Goal: Task Accomplishment & Management: Manage account settings

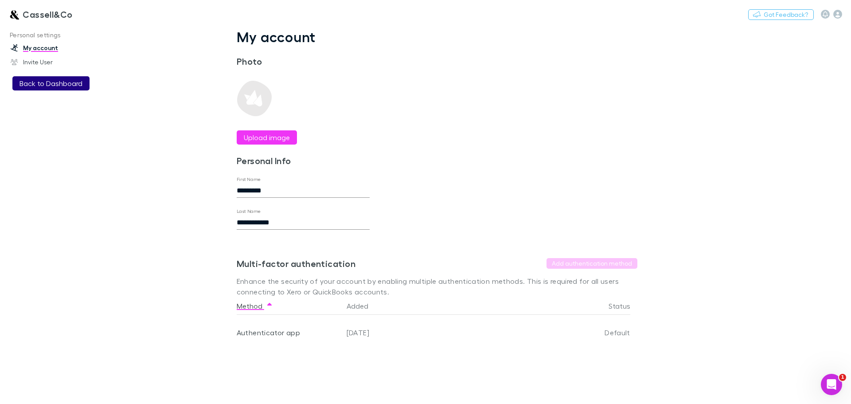
click at [58, 86] on button "Back to Dashboard" at bounding box center [50, 83] width 77 height 14
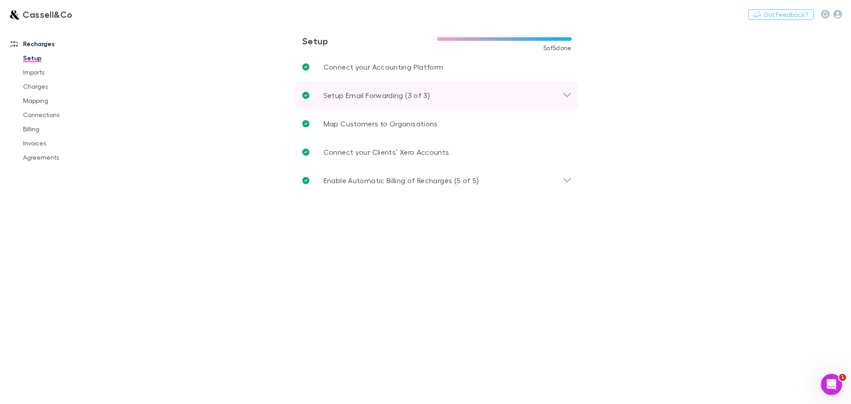
click at [570, 97] on icon at bounding box center [566, 95] width 9 height 11
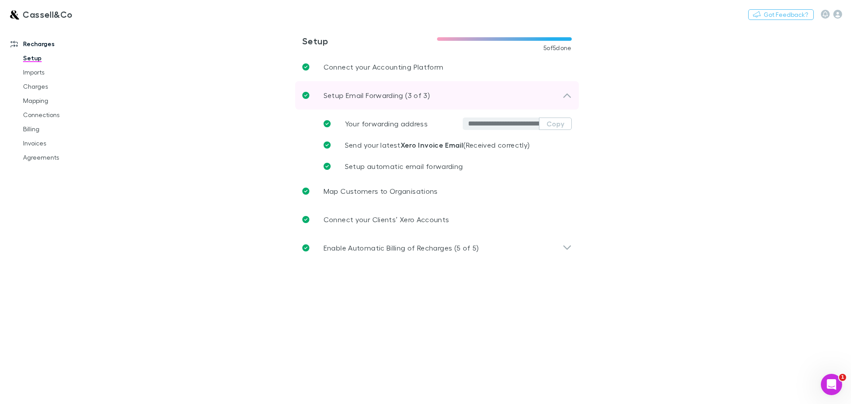
click at [570, 97] on icon at bounding box center [567, 96] width 8 height 4
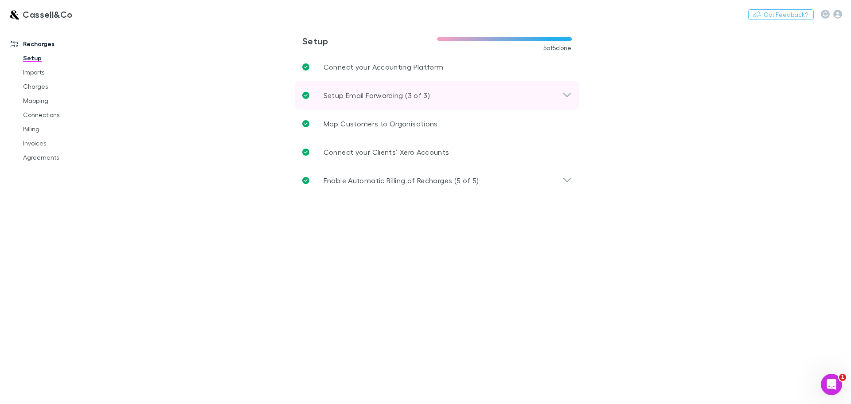
click at [571, 91] on icon at bounding box center [566, 95] width 9 height 11
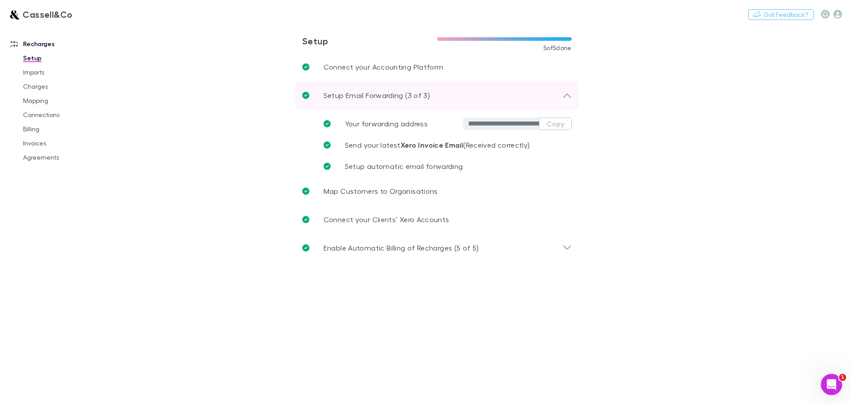
click at [571, 91] on icon at bounding box center [566, 95] width 9 height 11
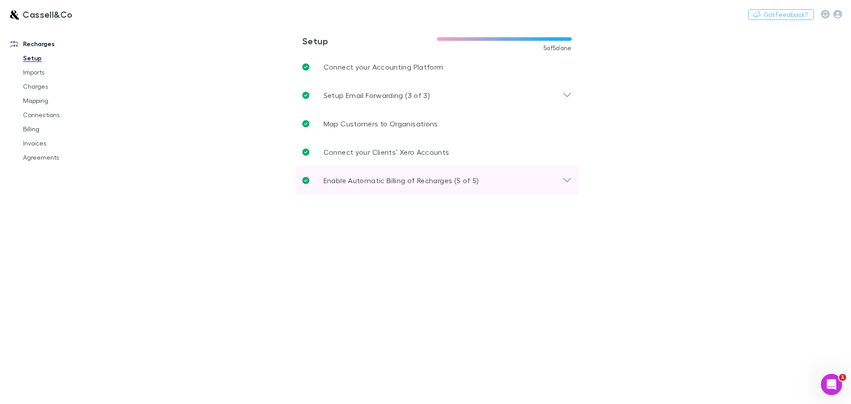
click at [576, 179] on div "Enable Automatic Billing of Recharges (5 of 5)" at bounding box center [437, 180] width 284 height 28
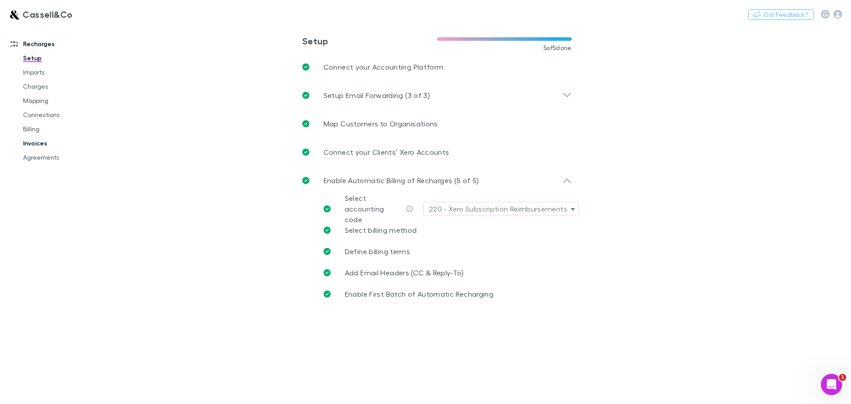
click at [34, 147] on link "Invoices" at bounding box center [66, 143] width 105 height 14
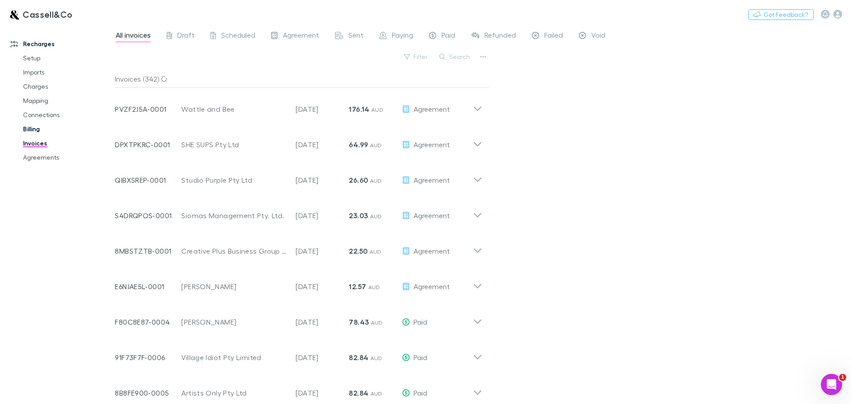
click at [30, 124] on link "Billing" at bounding box center [66, 129] width 105 height 14
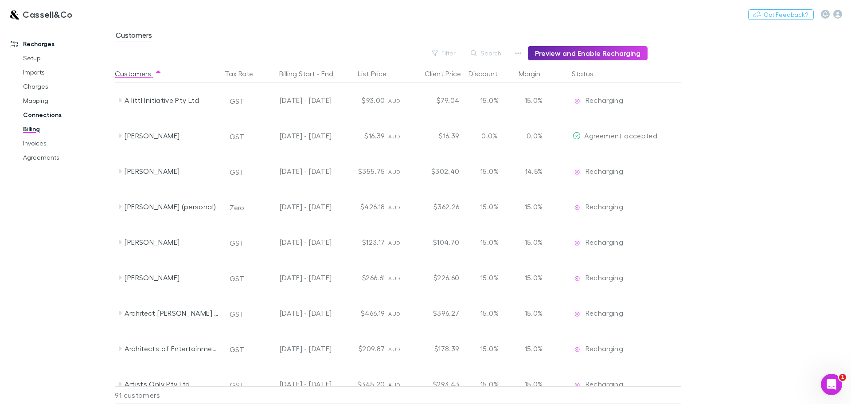
click at [40, 113] on link "Connections" at bounding box center [66, 115] width 105 height 14
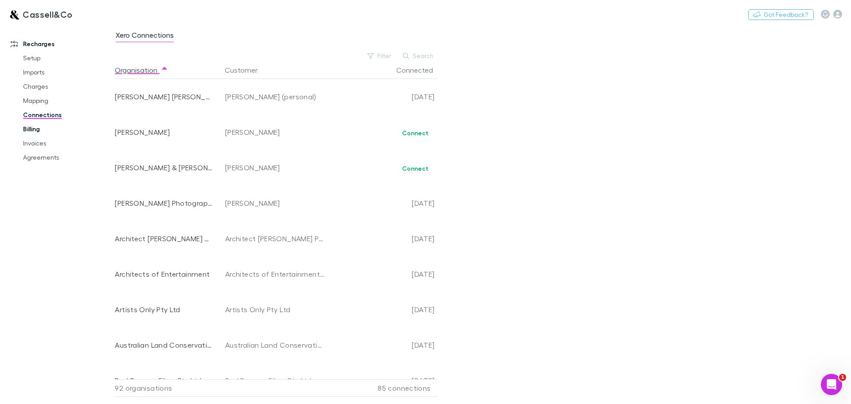
click at [35, 128] on link "Billing" at bounding box center [66, 129] width 105 height 14
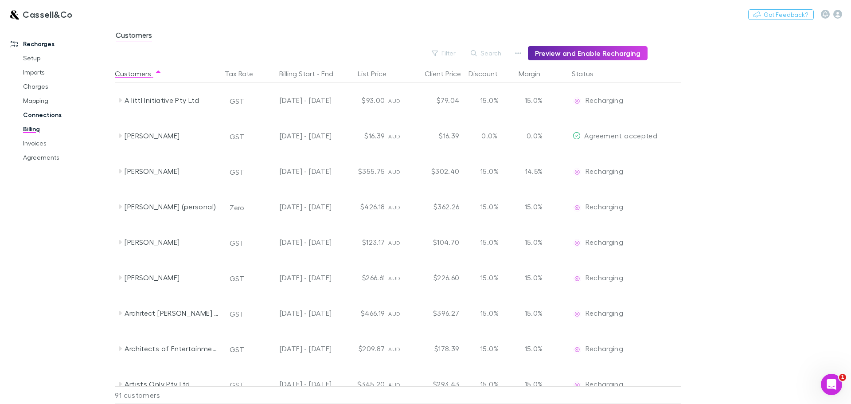
click at [40, 115] on link "Connections" at bounding box center [66, 115] width 105 height 14
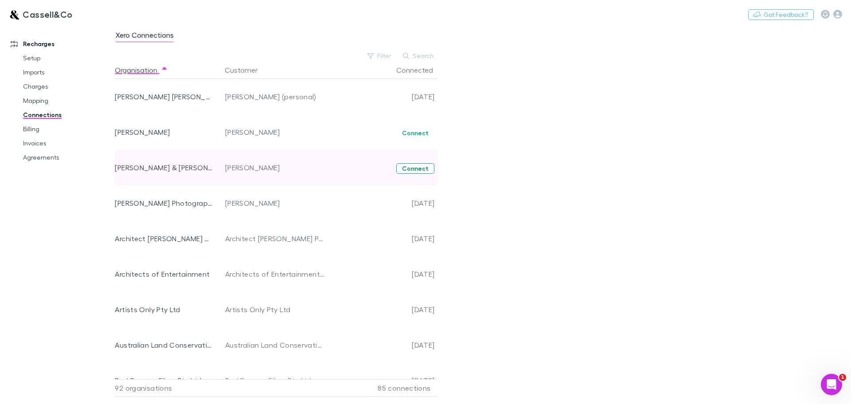
click at [423, 170] on button "Connect" at bounding box center [415, 168] width 38 height 11
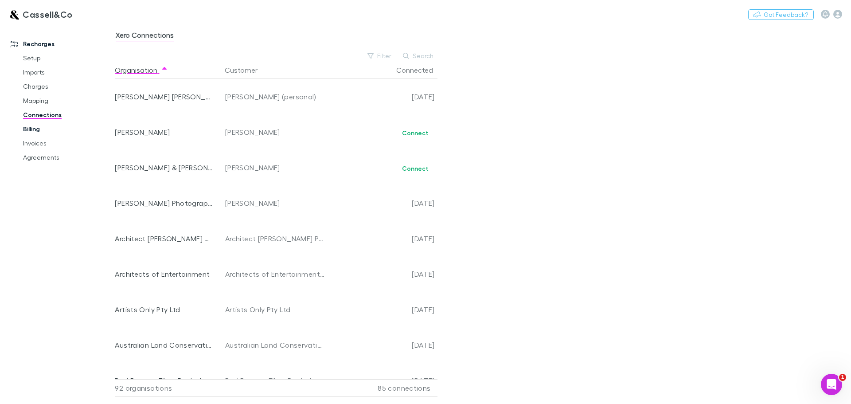
click at [35, 132] on link "Billing" at bounding box center [66, 129] width 105 height 14
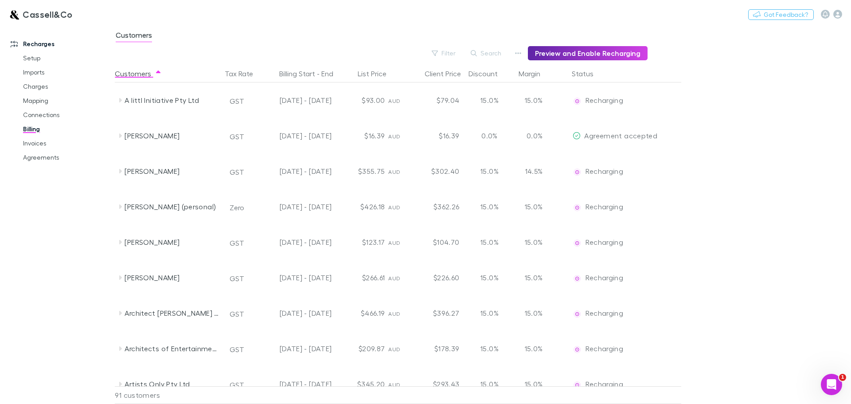
click at [488, 44] on div "Customers" at bounding box center [483, 37] width 736 height 17
click at [489, 49] on button "Search" at bounding box center [486, 53] width 40 height 11
type input "*"
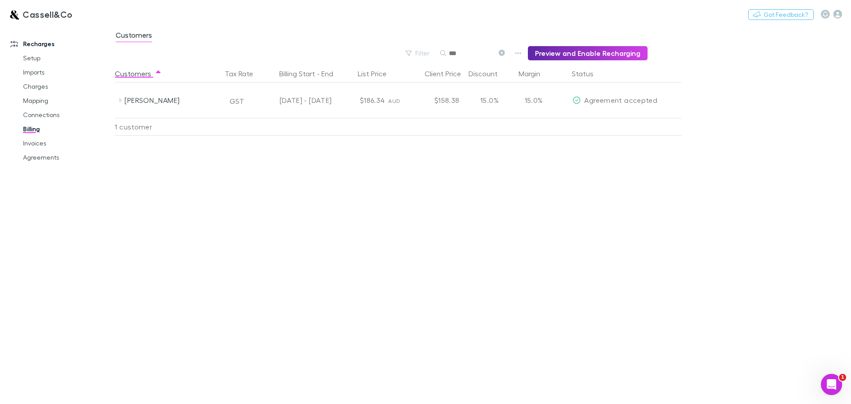
click at [459, 55] on input "***" at bounding box center [471, 53] width 44 height 12
click at [459, 54] on input "***" at bounding box center [471, 53] width 44 height 12
click at [465, 55] on input "*******" at bounding box center [471, 53] width 44 height 12
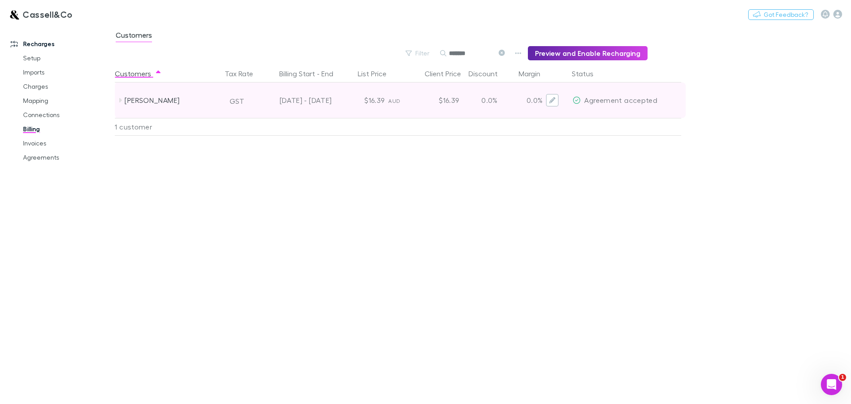
click at [551, 100] on icon "Edit" at bounding box center [552, 100] width 6 height 6
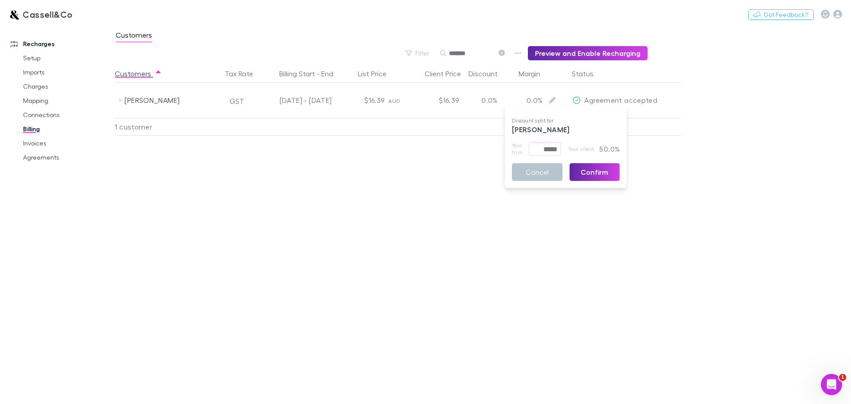
click at [611, 148] on p "50.0%" at bounding box center [608, 149] width 23 height 14
click at [203, 199] on div at bounding box center [425, 202] width 851 height 404
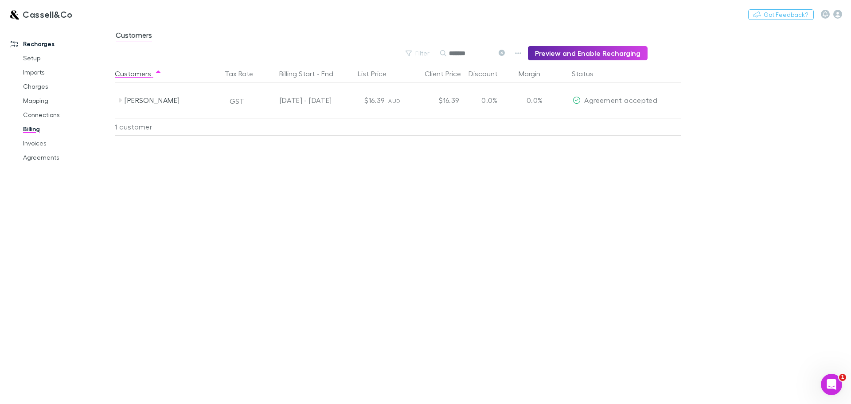
click at [505, 54] on icon at bounding box center [502, 53] width 6 height 6
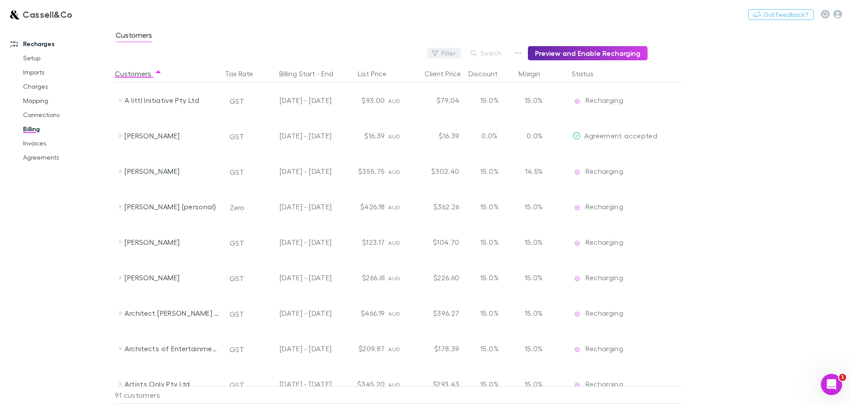
click at [450, 51] on button "Filter" at bounding box center [444, 53] width 34 height 11
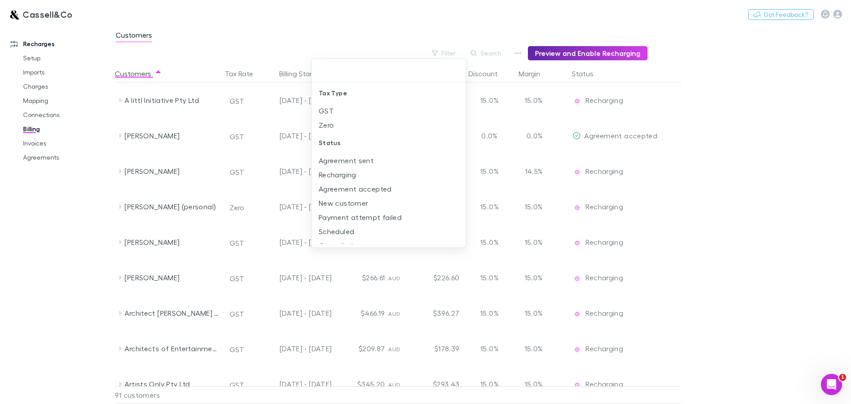
click at [495, 55] on div at bounding box center [425, 202] width 851 height 404
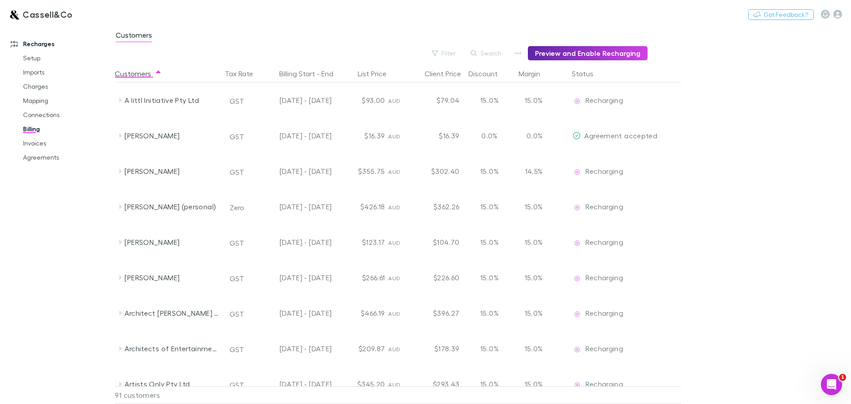
click at [500, 51] on div "Tax Type GST Zero Status Agreement sent Recharging Agreement accepted New custo…" at bounding box center [425, 202] width 851 height 404
click at [490, 54] on button "Search" at bounding box center [486, 53] width 40 height 11
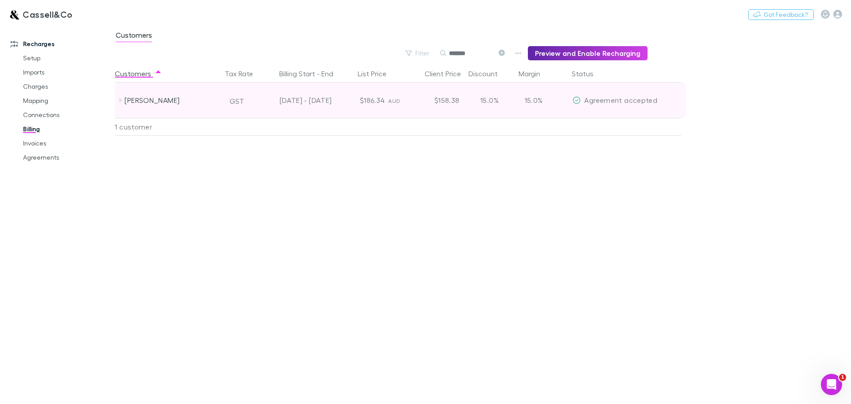
type input "*******"
click at [121, 99] on icon at bounding box center [120, 100] width 7 height 7
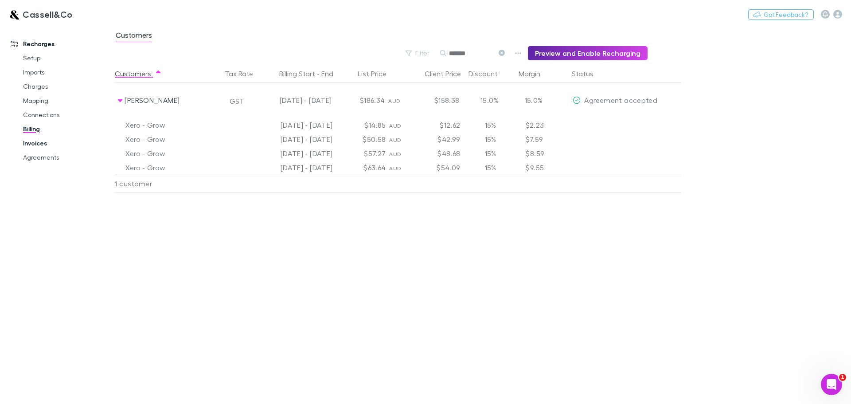
click at [45, 138] on link "Invoices" at bounding box center [66, 143] width 105 height 14
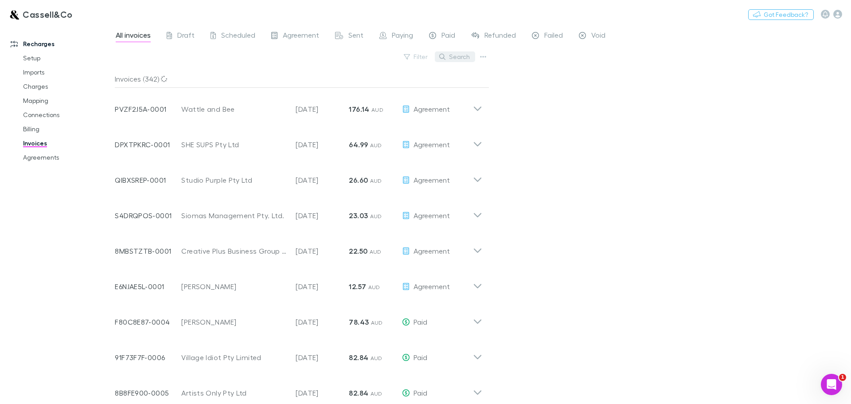
click at [459, 53] on button "Search" at bounding box center [455, 56] width 40 height 11
click at [447, 32] on span "Paid" at bounding box center [448, 37] width 14 height 12
click at [334, 34] on link "Sent" at bounding box center [349, 36] width 30 height 14
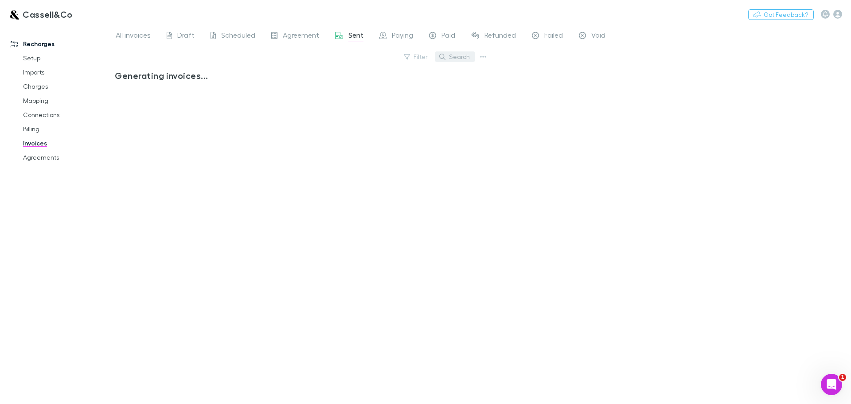
click at [457, 55] on button "Search" at bounding box center [455, 56] width 40 height 11
click at [441, 54] on input "text" at bounding box center [439, 57] width 44 height 12
type input "*******"
click at [400, 36] on span "Paying" at bounding box center [402, 37] width 21 height 12
click at [456, 54] on button "Search" at bounding box center [455, 56] width 40 height 11
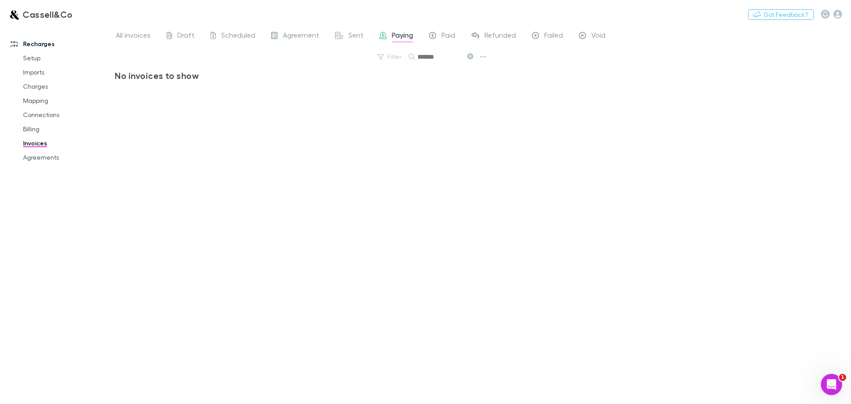
type input "*******"
click at [250, 33] on span "Scheduled" at bounding box center [238, 37] width 34 height 12
click at [177, 34] on span "Draft" at bounding box center [185, 37] width 17 height 12
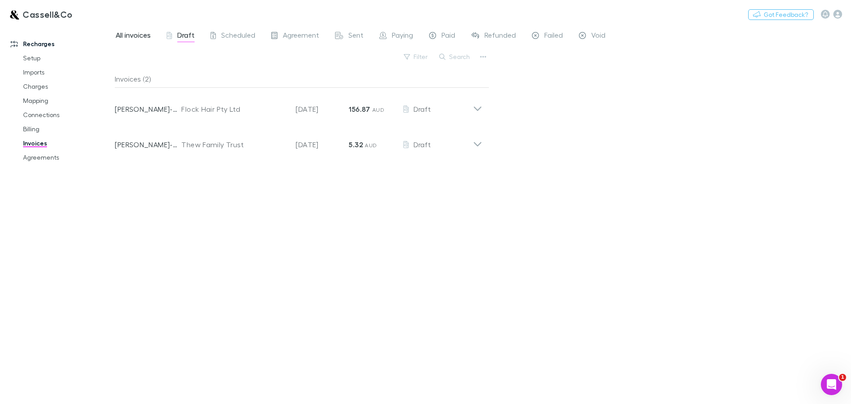
click at [147, 33] on span "All invoices" at bounding box center [133, 37] width 35 height 12
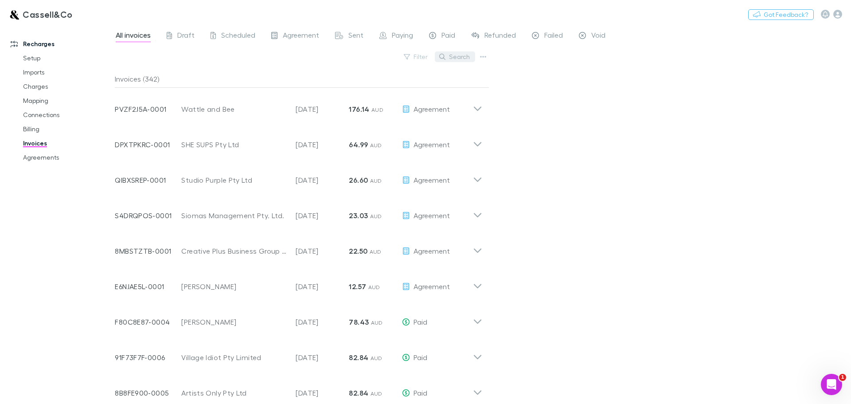
click at [458, 53] on button "Search" at bounding box center [455, 56] width 40 height 11
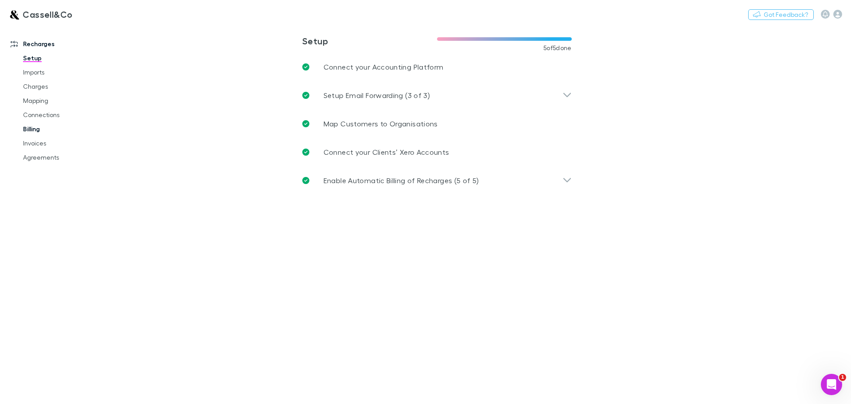
click at [32, 128] on link "Billing" at bounding box center [66, 129] width 105 height 14
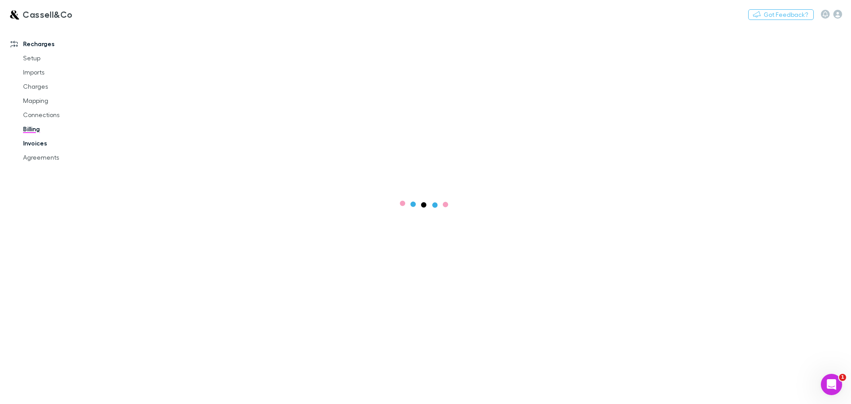
click at [35, 142] on link "Invoices" at bounding box center [66, 143] width 105 height 14
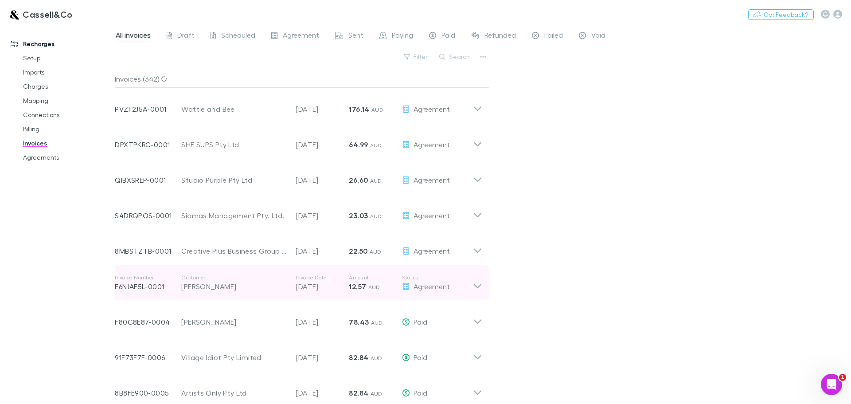
click at [484, 285] on div "Invoice Number E6NJAE5L-0001 Customer [PERSON_NAME] Invoice Date [DATE] Amount …" at bounding box center [299, 282] width 382 height 35
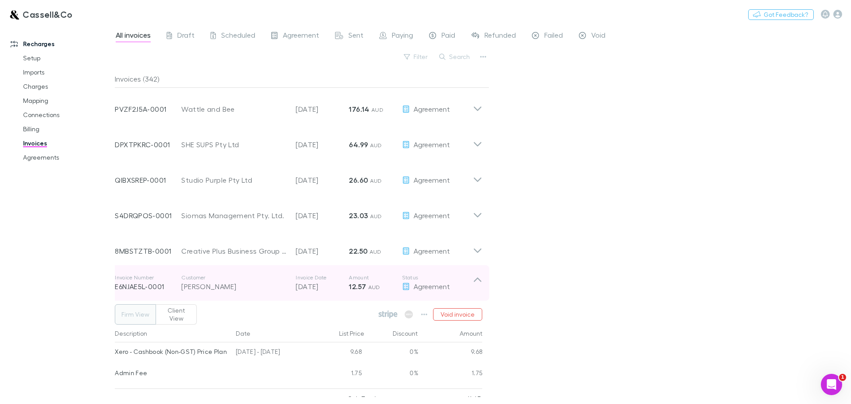
click at [477, 277] on icon at bounding box center [478, 279] width 8 height 4
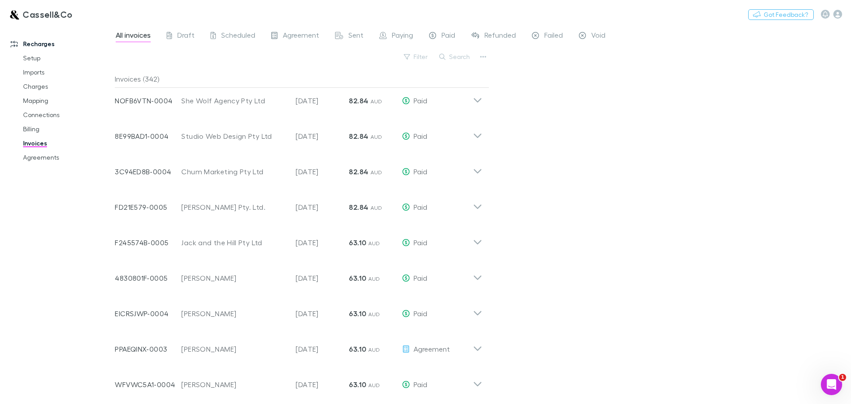
scroll to position [399, 0]
click at [492, 348] on div "All invoices Draft Scheduled Agreement Sent Paying Paid Refunded Failed Void Fi…" at bounding box center [483, 214] width 736 height 379
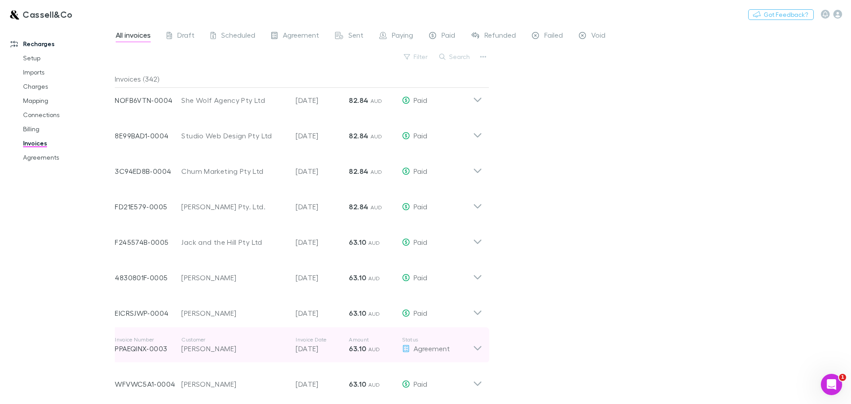
click at [484, 345] on div "Invoice Number PPAEQINX-0003 Customer [PERSON_NAME] Invoice Date [DATE] Amount …" at bounding box center [299, 344] width 382 height 35
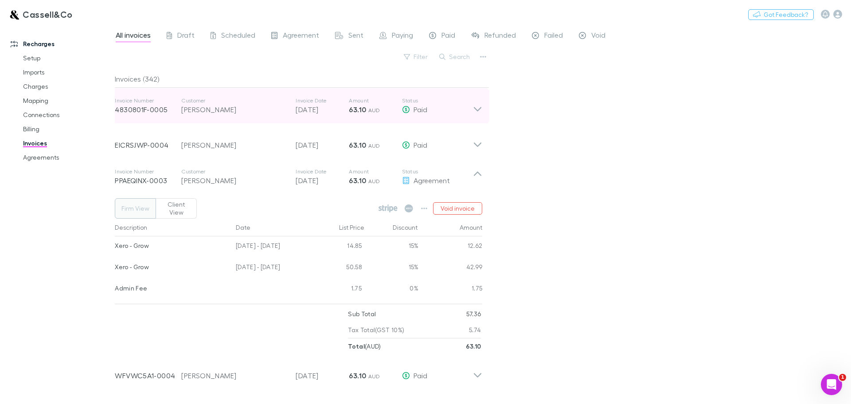
scroll to position [576, 0]
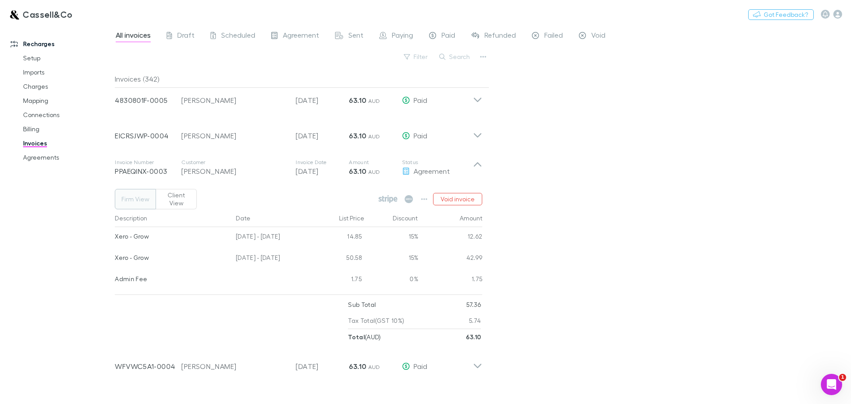
click at [183, 193] on button "Client View" at bounding box center [176, 199] width 41 height 20
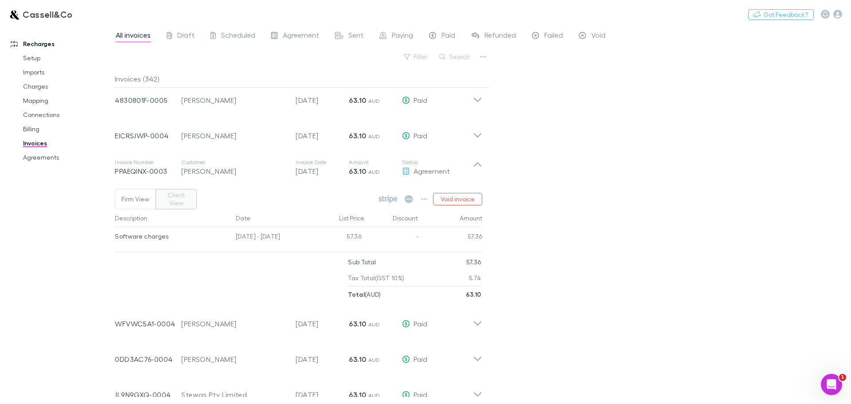
click at [137, 193] on button "Firm View" at bounding box center [135, 199] width 41 height 20
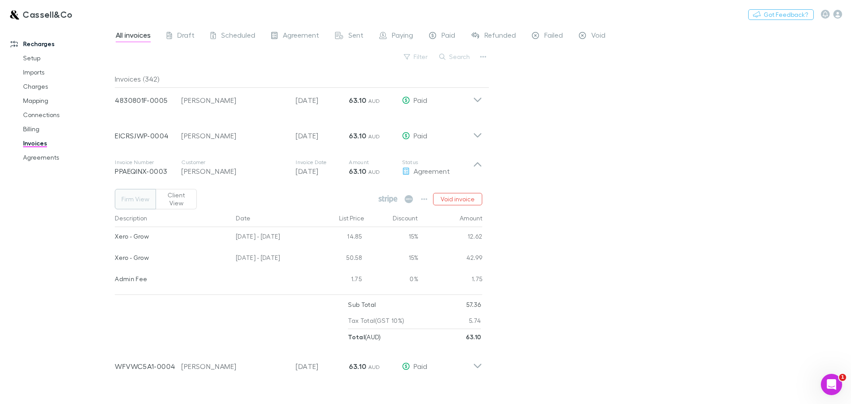
click at [175, 188] on div "Firm View Client View Void invoice Description Date List Price Discount Amount …" at bounding box center [299, 265] width 382 height 160
click at [179, 193] on button "Client View" at bounding box center [176, 199] width 41 height 20
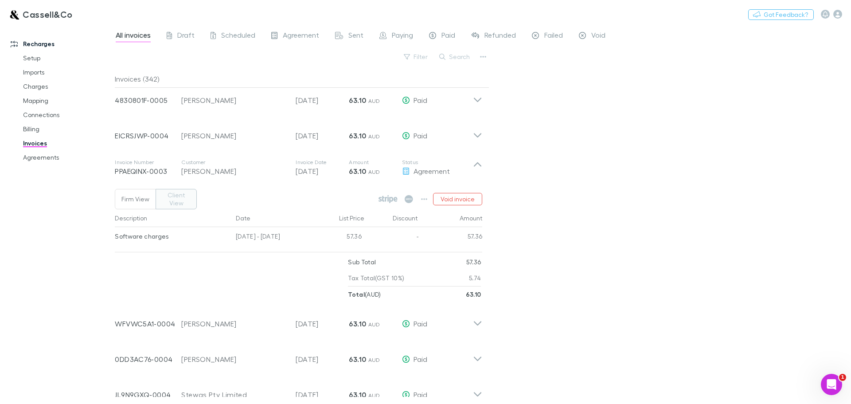
type button "client"
click at [34, 159] on link "Agreements" at bounding box center [66, 157] width 105 height 14
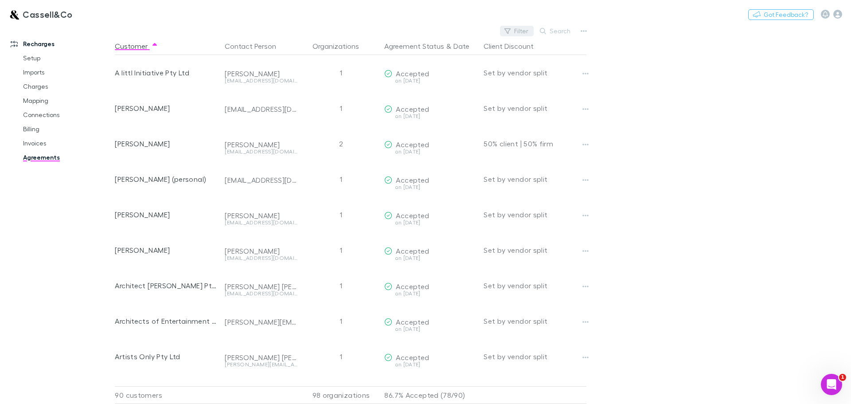
click at [525, 31] on button "Filter" at bounding box center [517, 31] width 34 height 11
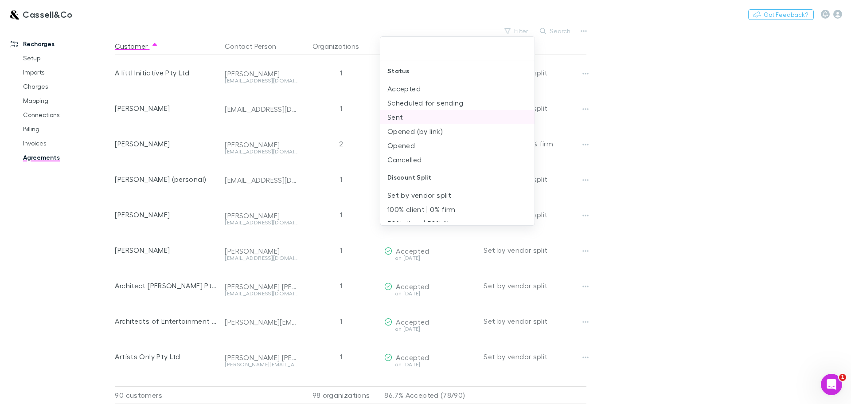
click at [398, 116] on li "Sent" at bounding box center [457, 117] width 154 height 14
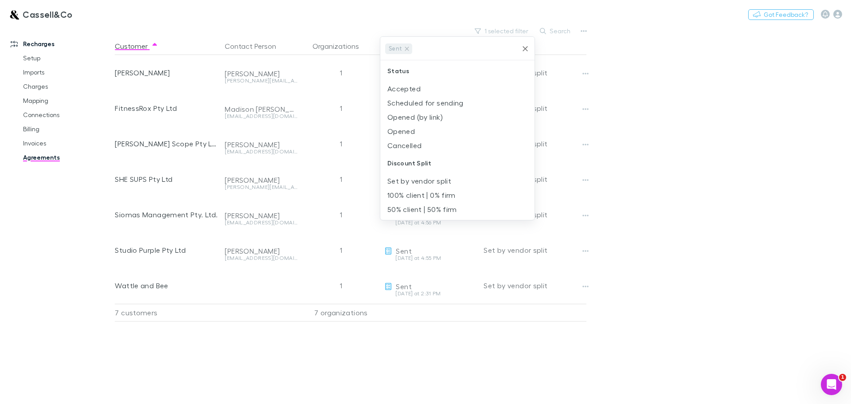
click at [638, 178] on div at bounding box center [425, 202] width 851 height 404
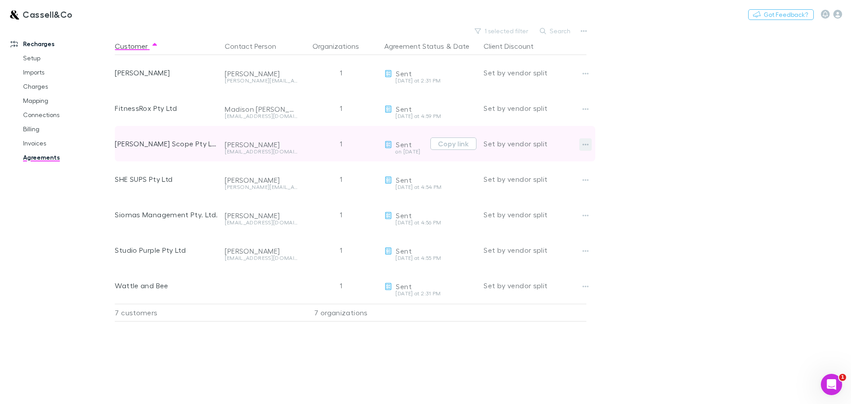
click at [582, 143] on icon "button" at bounding box center [585, 144] width 6 height 7
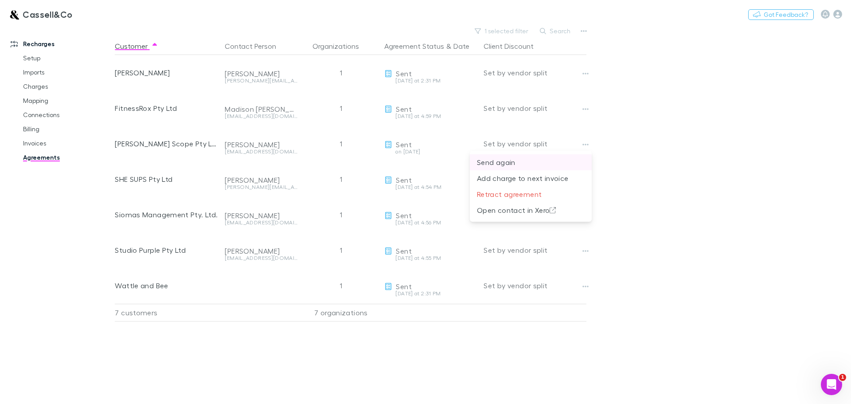
click at [501, 164] on p "Send again" at bounding box center [531, 162] width 108 height 11
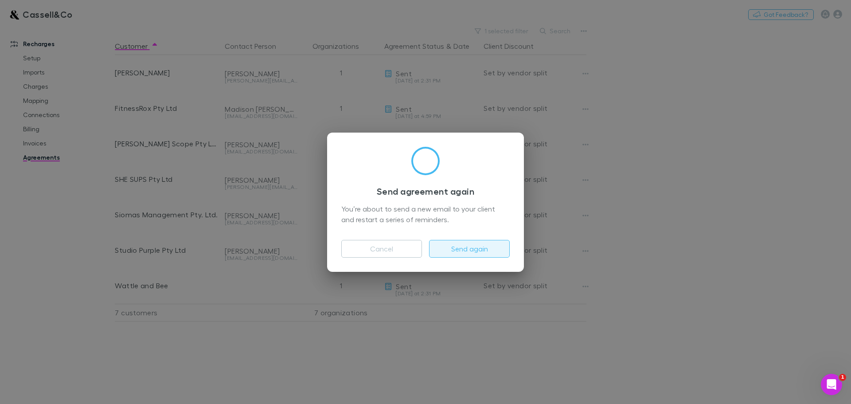
click at [472, 247] on button "Send again" at bounding box center [469, 249] width 81 height 18
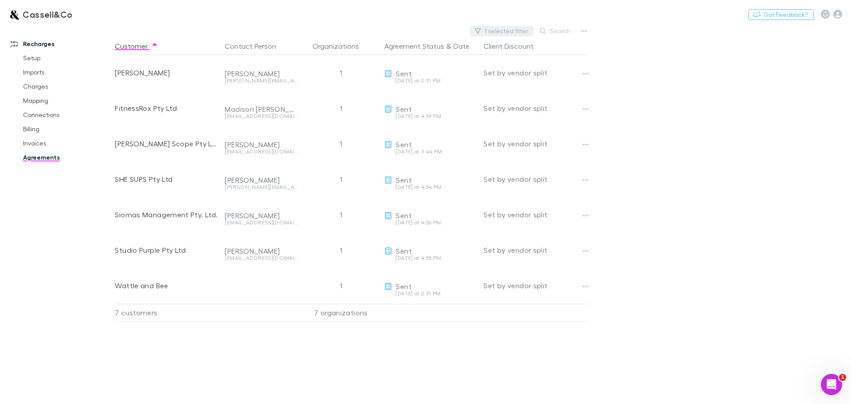
click at [519, 30] on button "1 selected filter" at bounding box center [501, 31] width 63 height 11
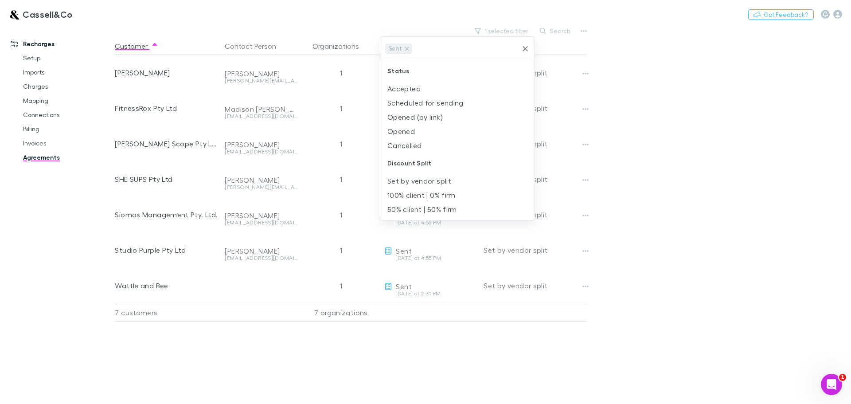
click at [523, 47] on icon "Clear" at bounding box center [525, 48] width 9 height 9
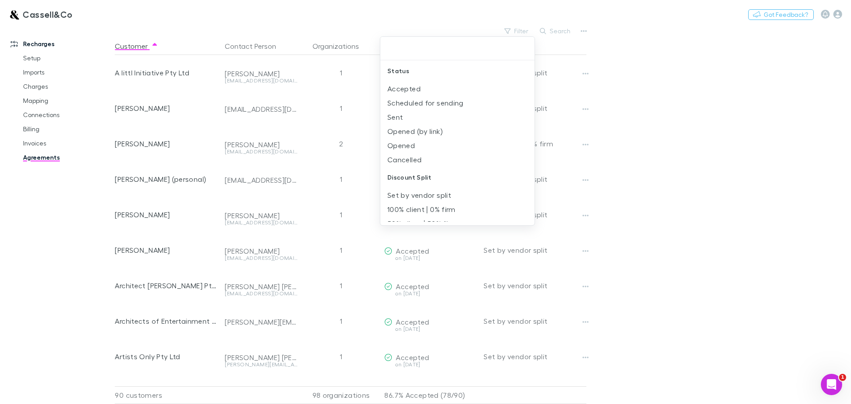
click at [550, 30] on div at bounding box center [425, 202] width 851 height 404
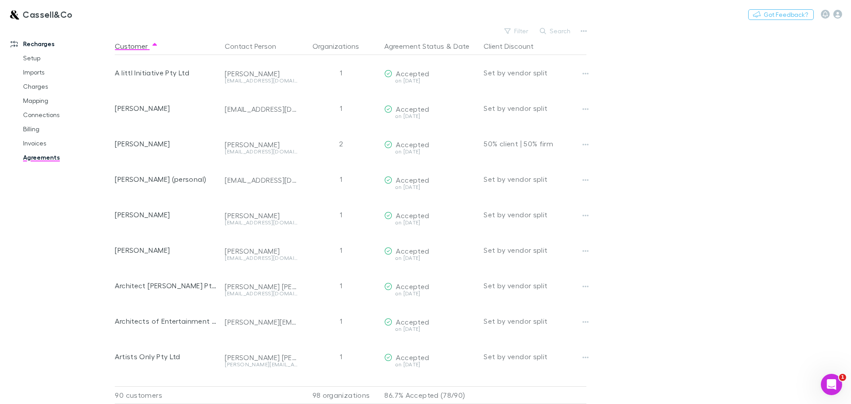
click at [550, 29] on button "Search" at bounding box center [555, 31] width 40 height 11
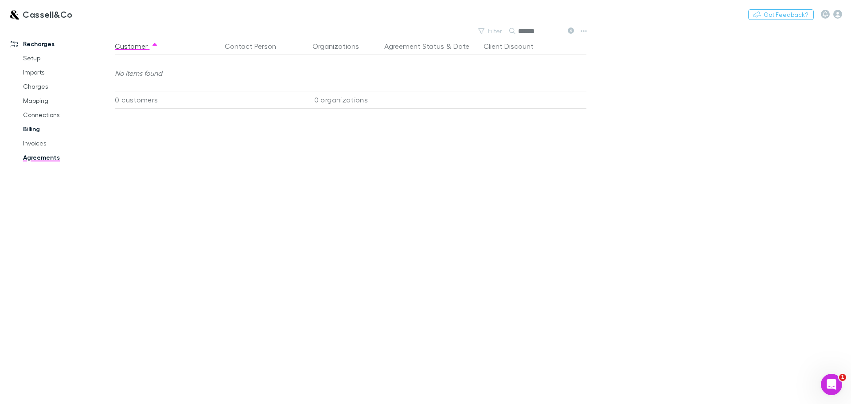
type input "*******"
click at [34, 128] on link "Billing" at bounding box center [66, 129] width 105 height 14
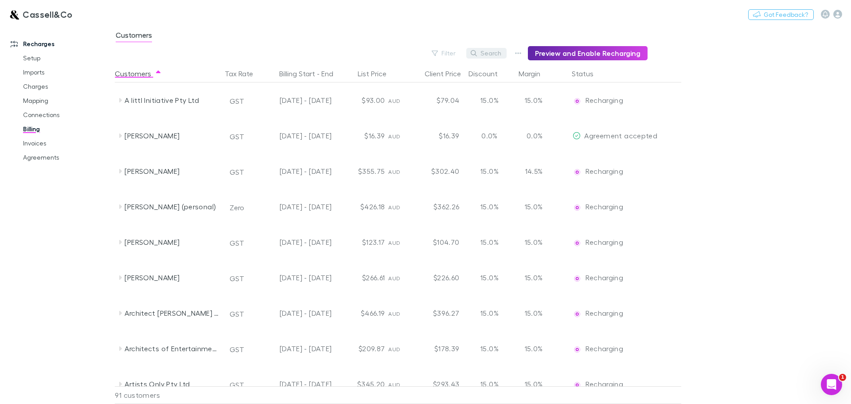
click at [493, 52] on button "Search" at bounding box center [486, 53] width 40 height 11
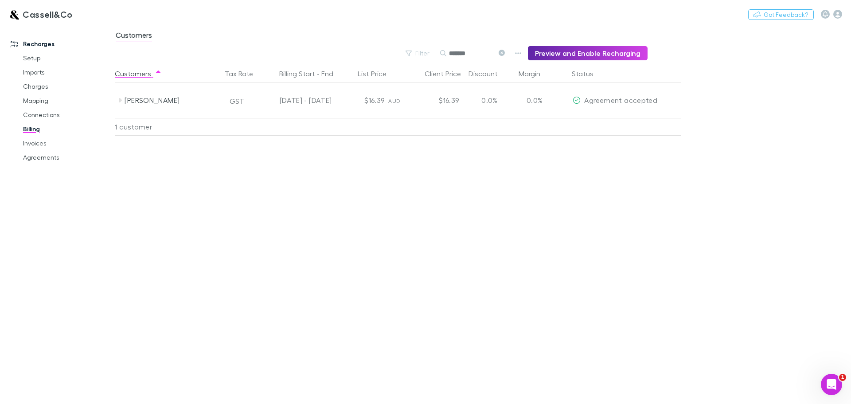
type input "*******"
click at [503, 53] on icon at bounding box center [502, 53] width 6 height 6
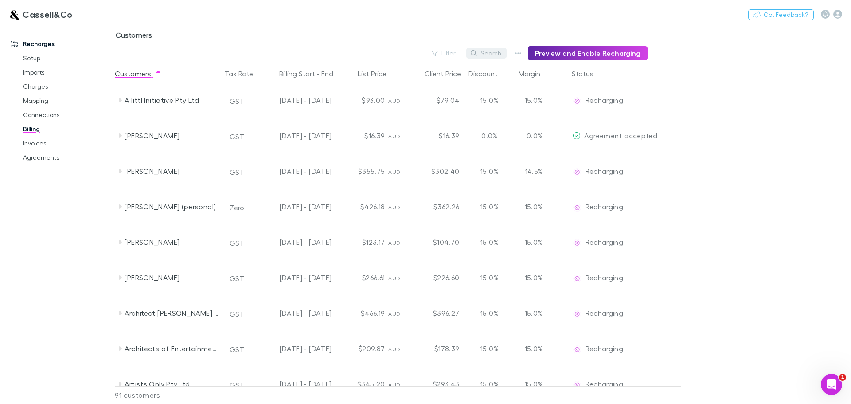
click at [501, 49] on button "Search" at bounding box center [486, 53] width 40 height 11
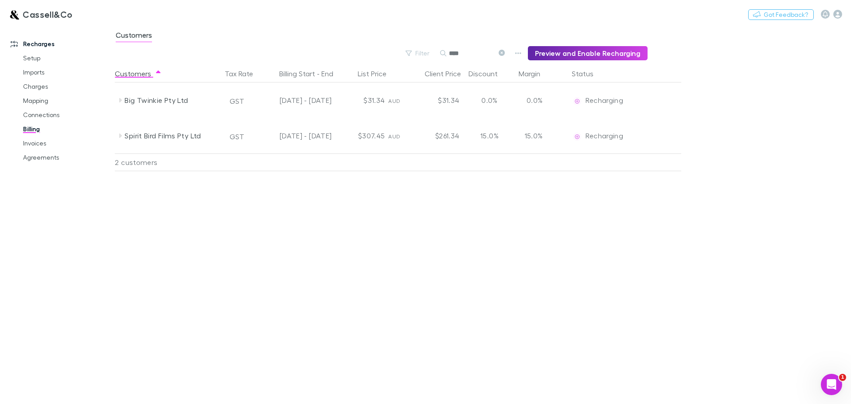
type input "*****"
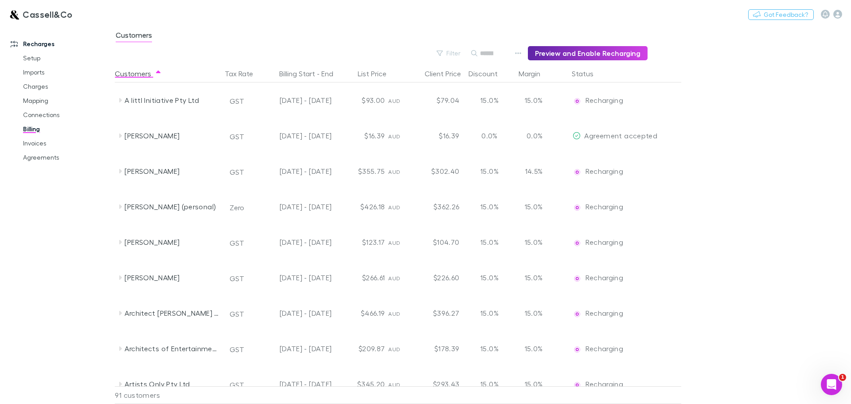
click at [505, 51] on div "Search" at bounding box center [488, 53] width 35 height 14
click at [570, 55] on button "Preview and Enable Recharging" at bounding box center [588, 53] width 120 height 14
click at [38, 115] on link "Connections" at bounding box center [66, 115] width 105 height 14
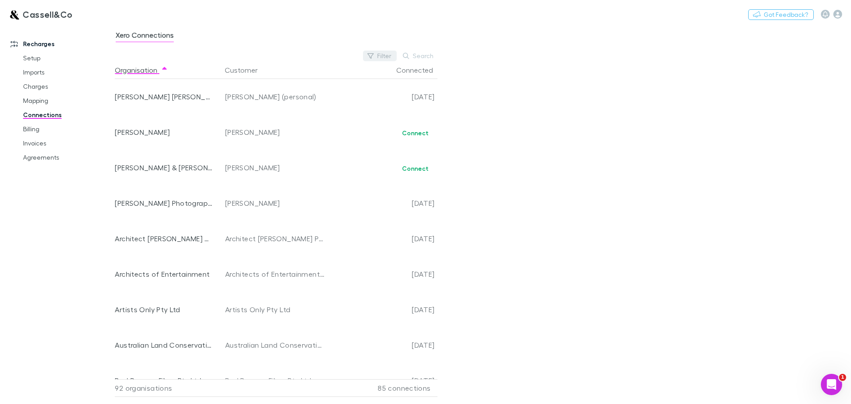
click at [388, 53] on button "Filter" at bounding box center [380, 56] width 34 height 11
click at [255, 127] on li "No" at bounding box center [320, 128] width 154 height 14
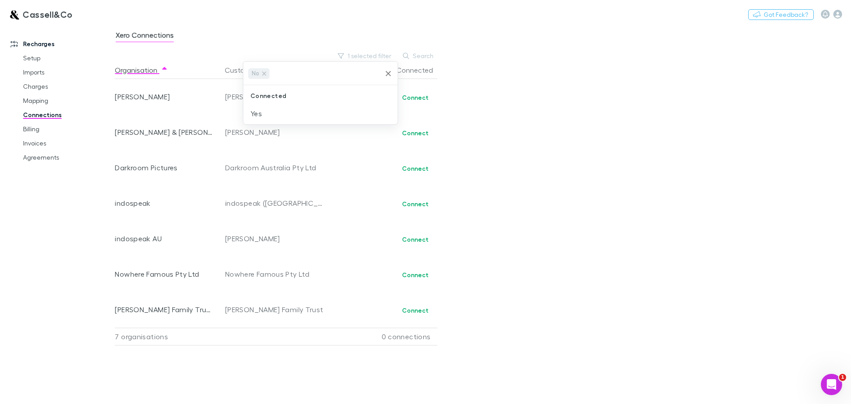
click at [514, 126] on div at bounding box center [425, 202] width 851 height 404
click at [33, 133] on link "Billing" at bounding box center [66, 129] width 105 height 14
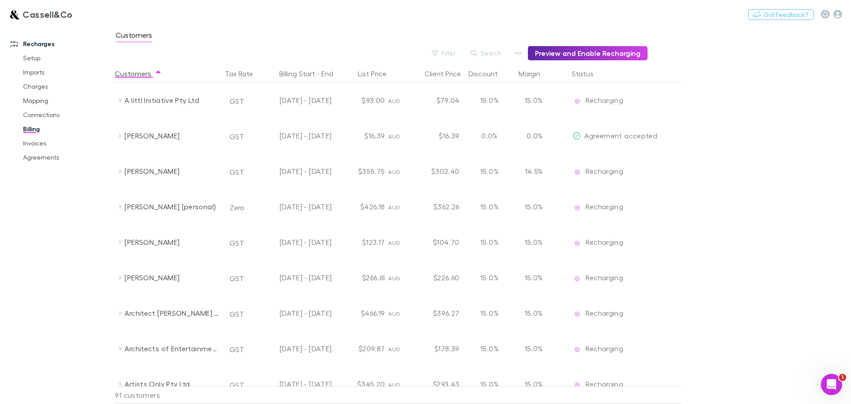
click at [31, 157] on link "Agreements" at bounding box center [66, 157] width 105 height 14
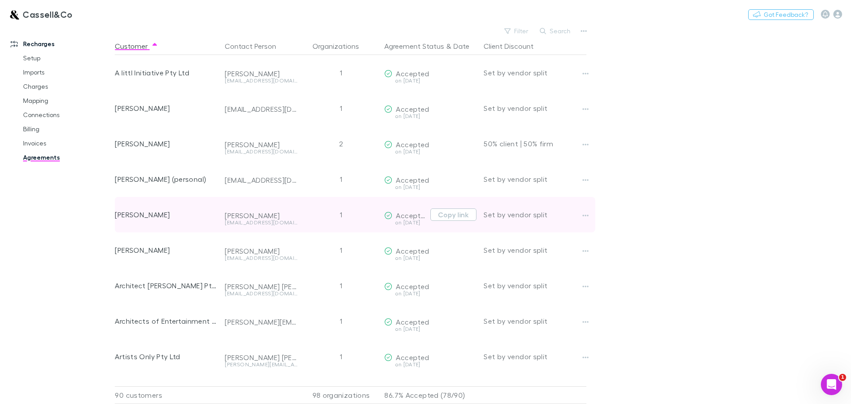
drag, startPoint x: 31, startPoint y: 156, endPoint x: 246, endPoint y: 228, distance: 226.3
click at [31, 156] on link "Agreements" at bounding box center [66, 157] width 105 height 14
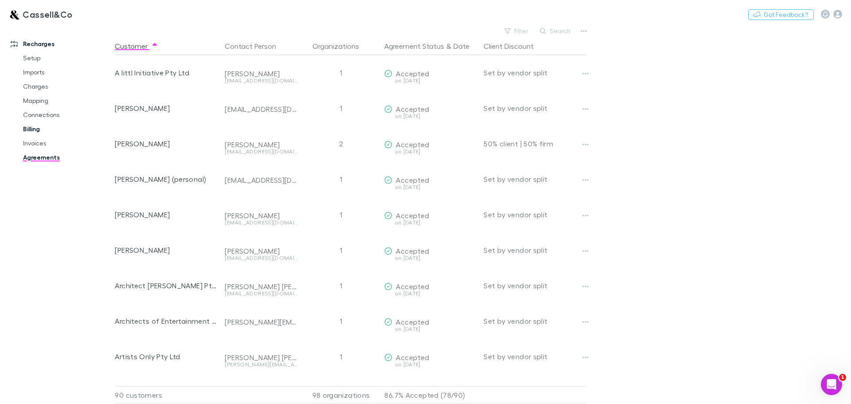
click at [35, 130] on link "Billing" at bounding box center [66, 129] width 105 height 14
click at [45, 156] on link "Agreements" at bounding box center [66, 157] width 105 height 14
click at [522, 26] on button "Filter" at bounding box center [517, 31] width 34 height 11
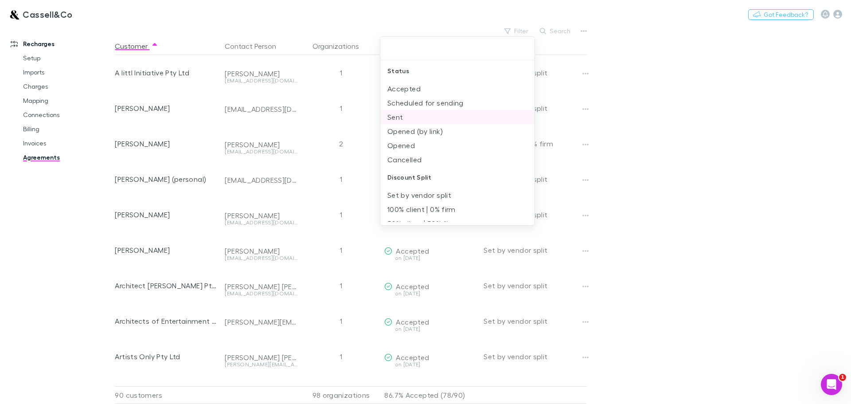
click at [394, 117] on li "Sent" at bounding box center [457, 117] width 154 height 14
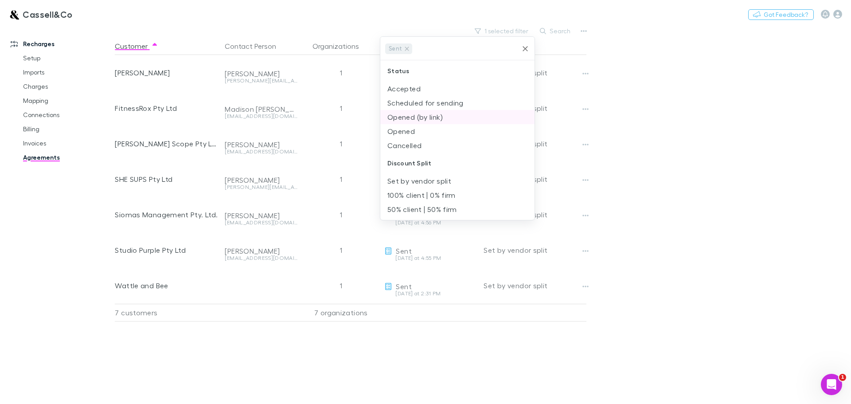
click at [406, 117] on li "Opened (by link)" at bounding box center [457, 117] width 154 height 14
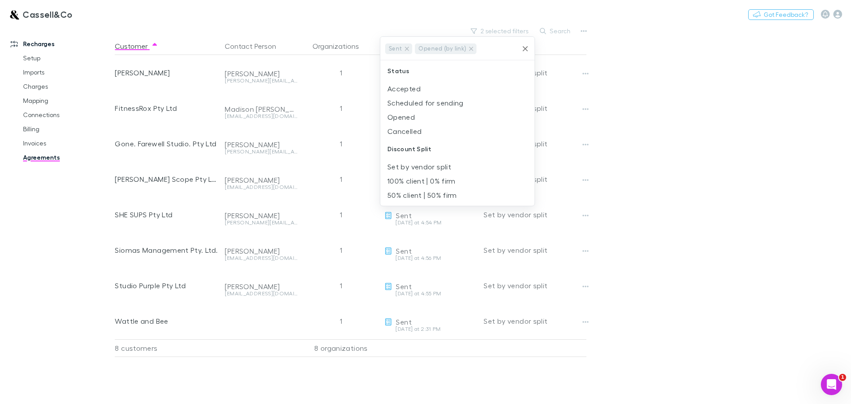
click at [729, 105] on div at bounding box center [425, 202] width 851 height 404
